Goal: Transaction & Acquisition: Purchase product/service

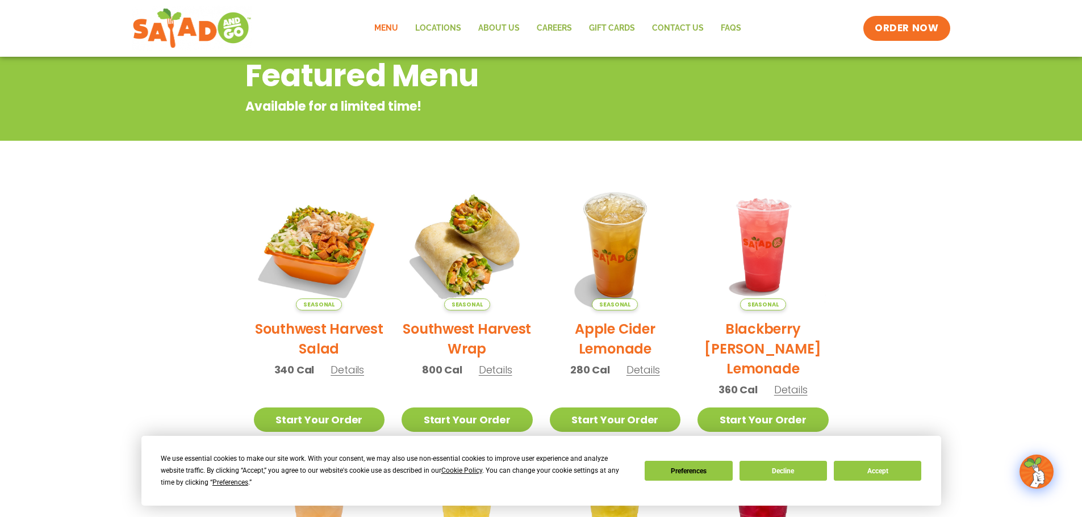
scroll to position [170, 0]
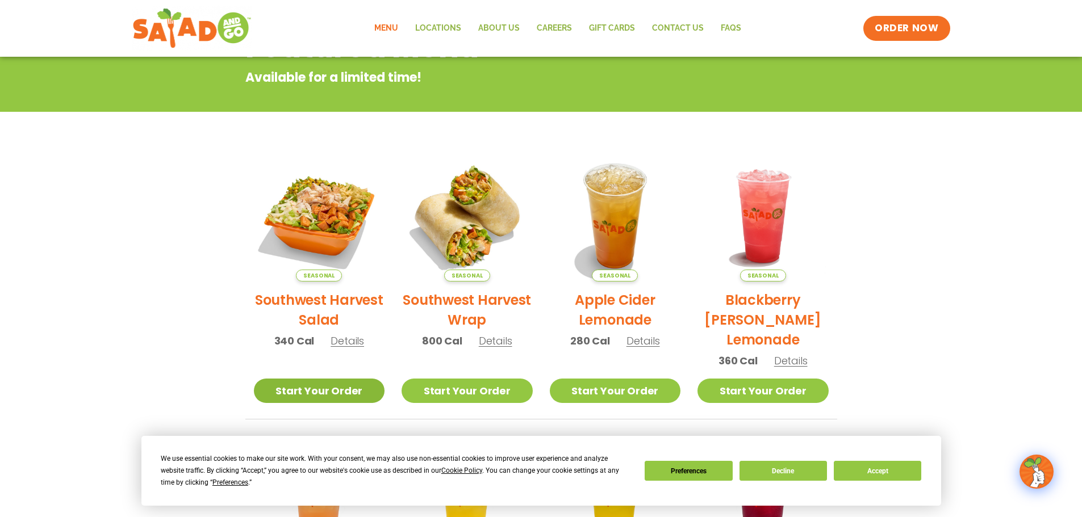
click at [339, 385] on link "Start Your Order" at bounding box center [319, 391] width 131 height 24
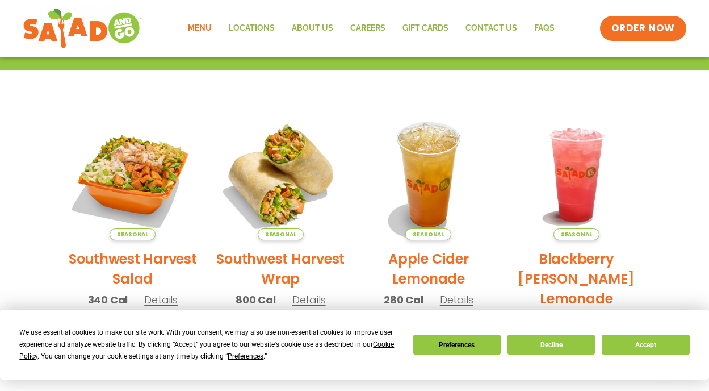
scroll to position [284, 0]
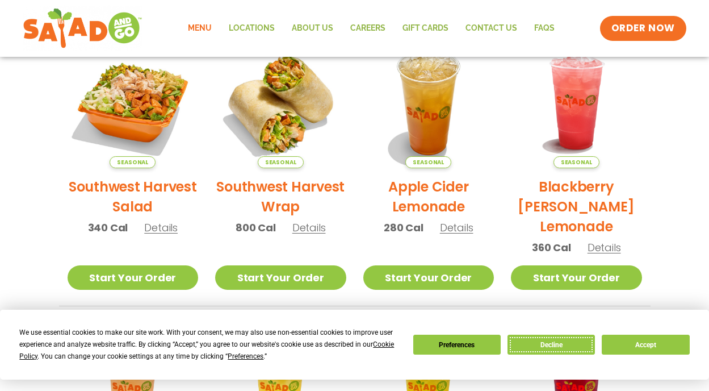
click at [552, 343] on button "Decline" at bounding box center [551, 344] width 87 height 20
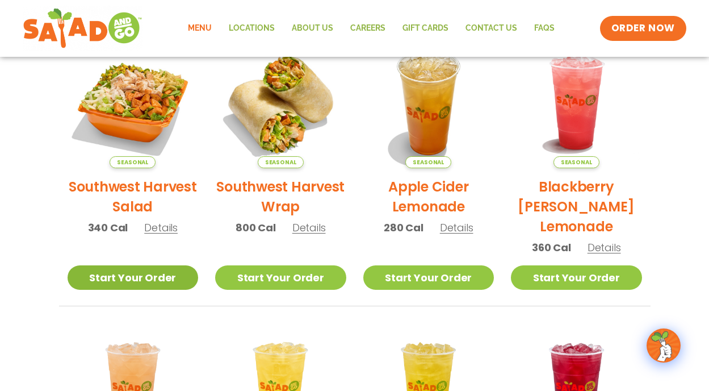
click at [146, 280] on link "Start Your Order" at bounding box center [133, 277] width 131 height 24
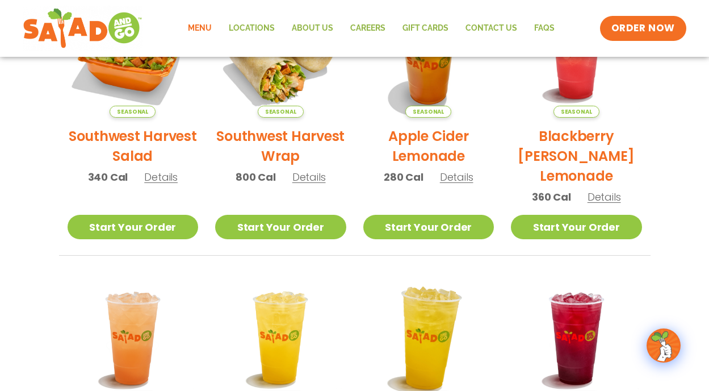
scroll to position [288, 0]
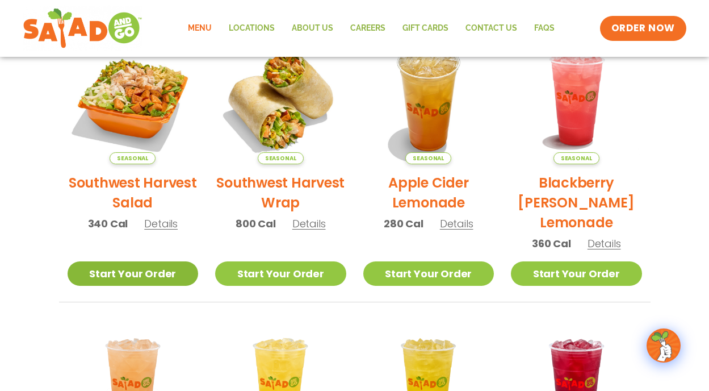
click at [132, 275] on link "Start Your Order" at bounding box center [133, 273] width 131 height 24
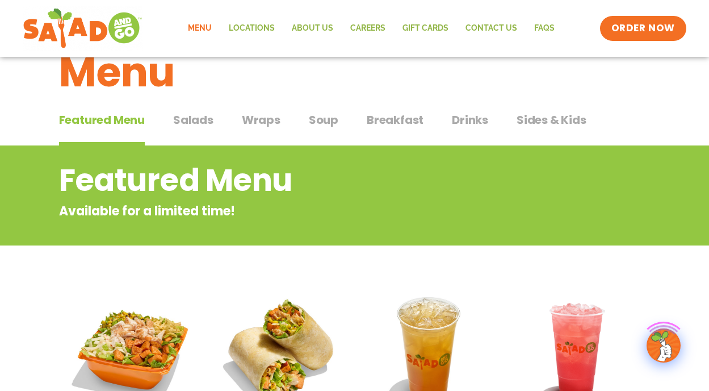
scroll to position [57, 0]
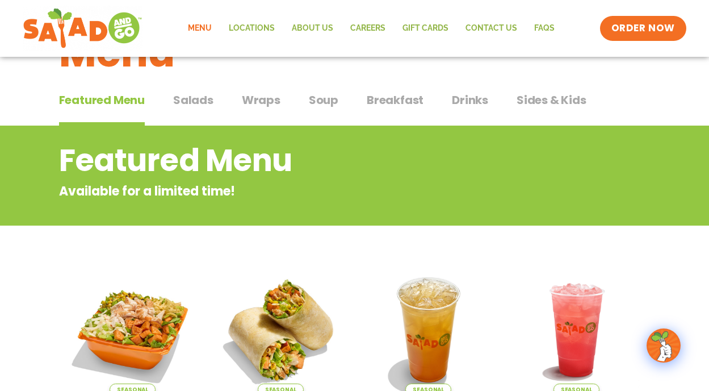
click at [204, 95] on span "Salads" at bounding box center [193, 99] width 40 height 17
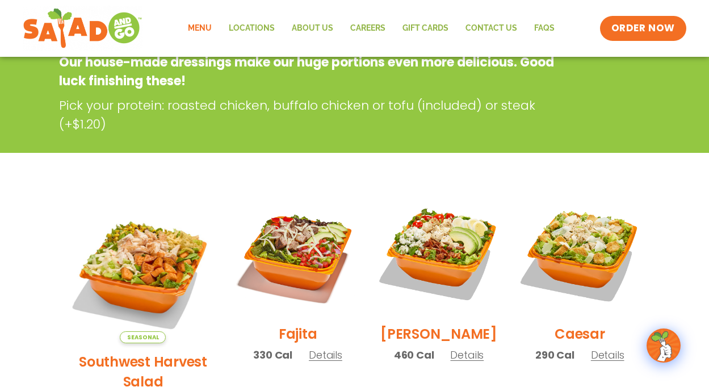
scroll to position [284, 0]
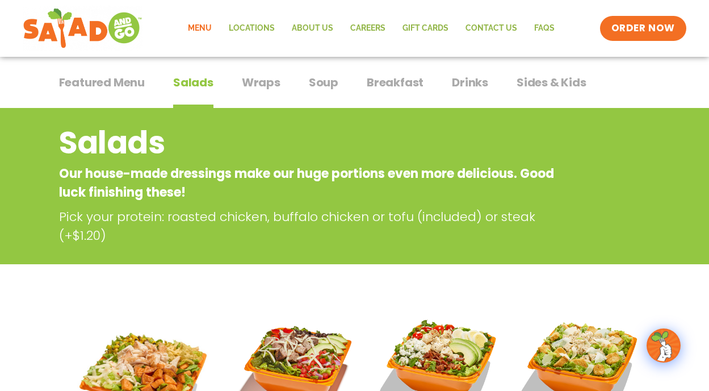
scroll to position [57, 0]
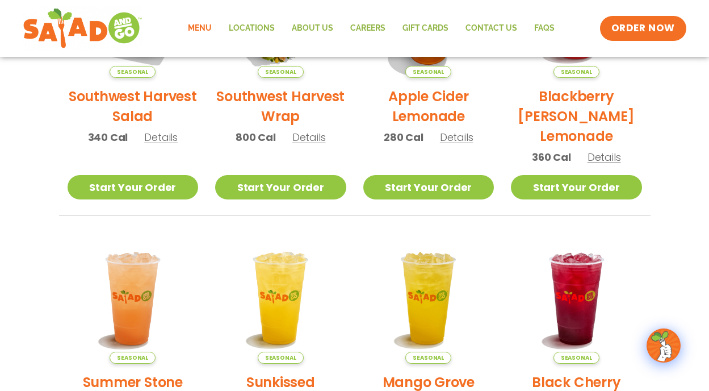
scroll to position [458, 0]
